Goal: Task Accomplishment & Management: Use online tool/utility

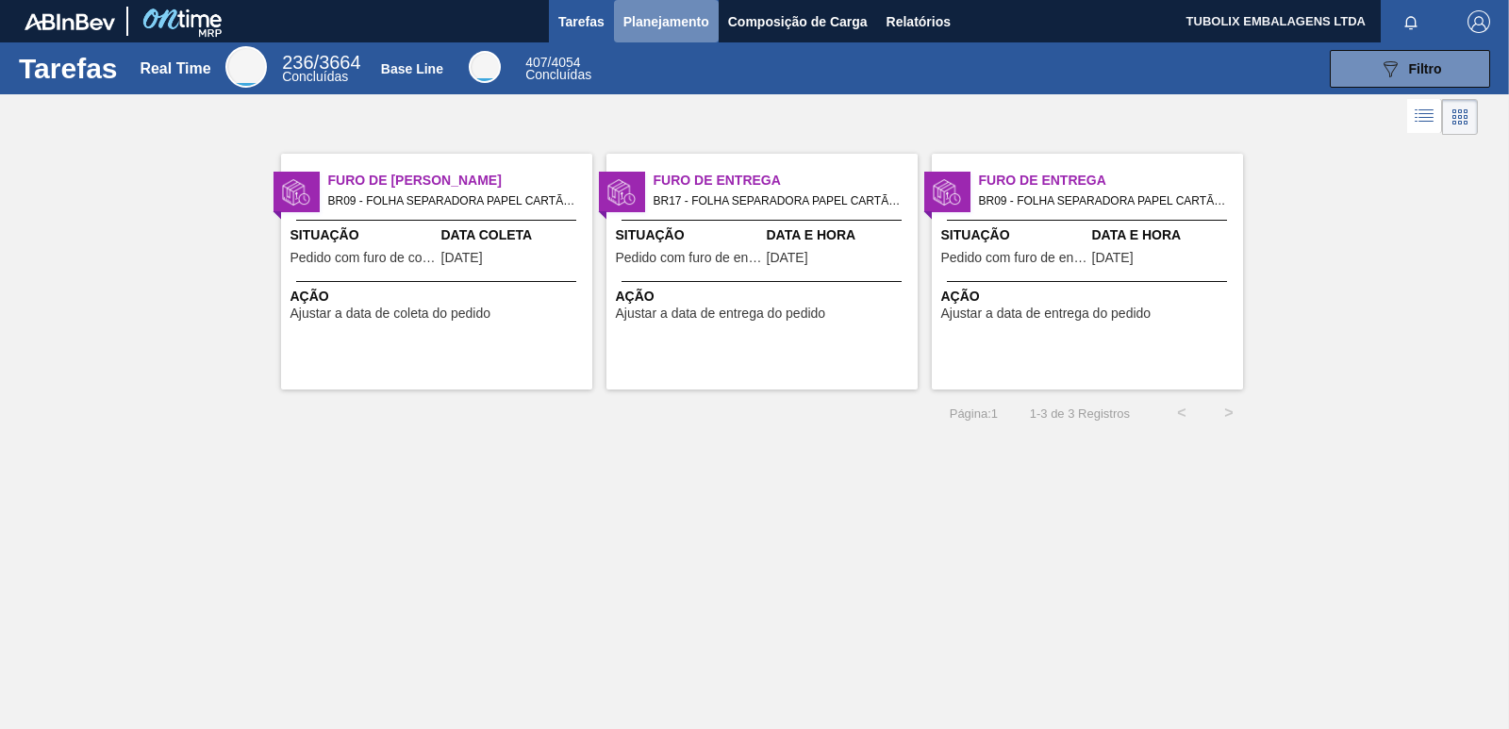
click at [672, 11] on span "Planejamento" at bounding box center [666, 21] width 86 height 23
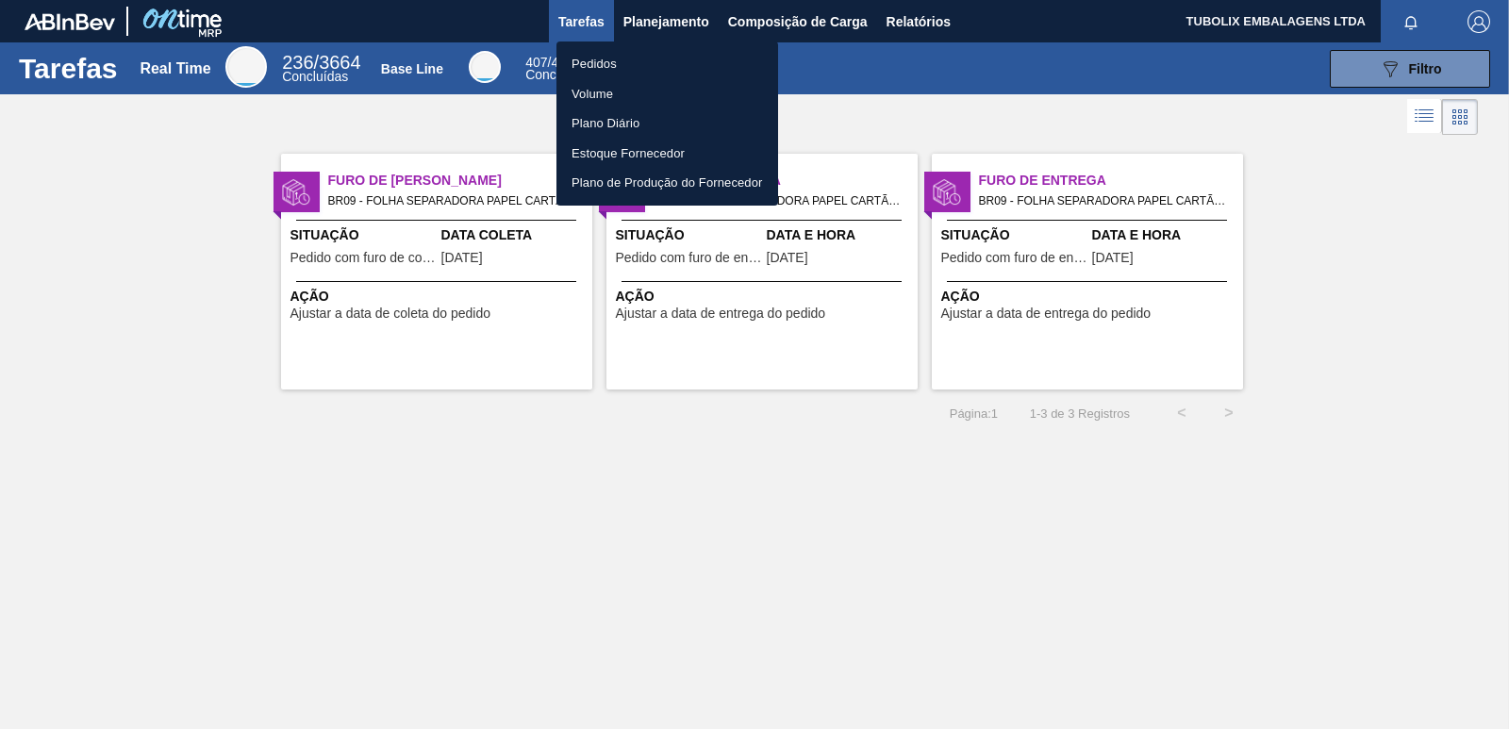
click at [607, 49] on li "Pedidos" at bounding box center [667, 64] width 222 height 30
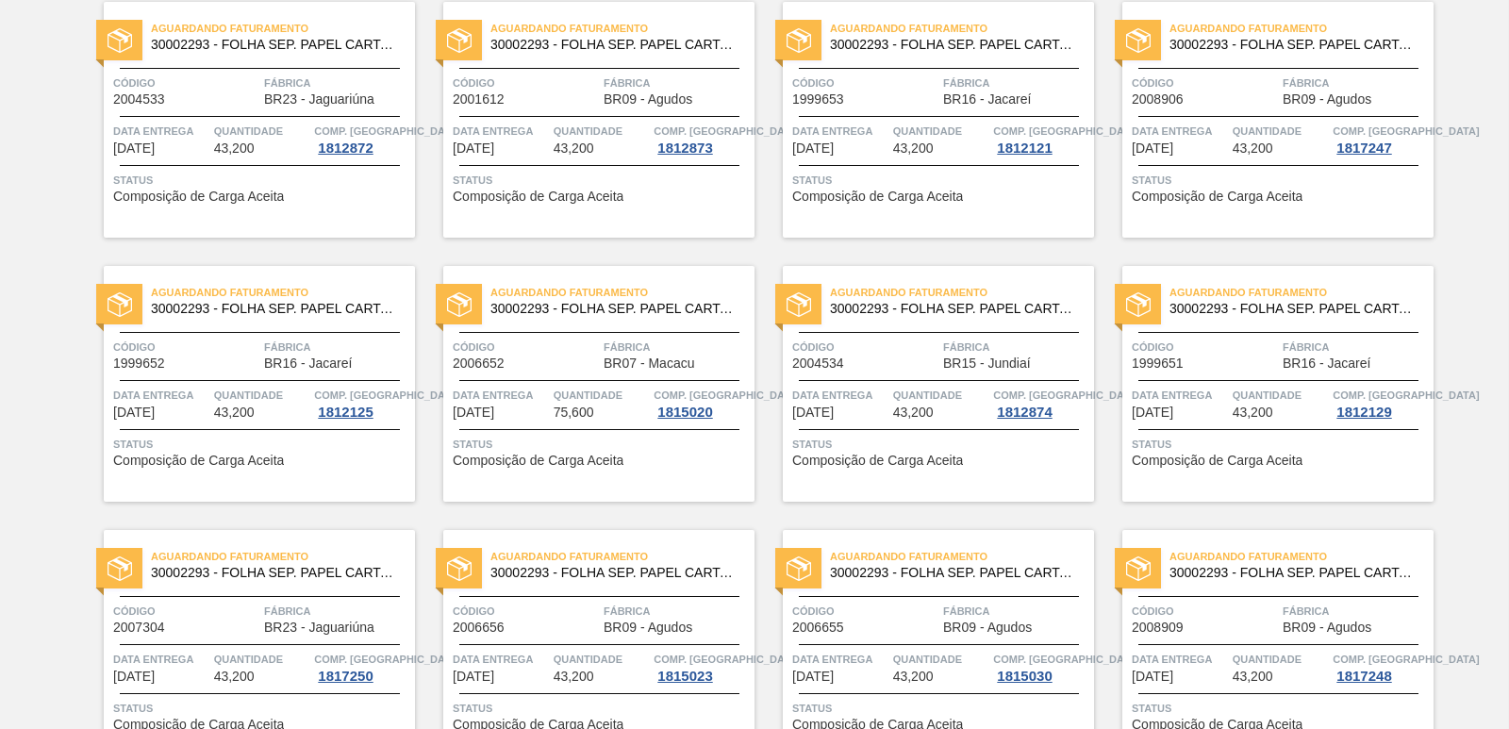
scroll to position [2546, 0]
